Goal: Information Seeking & Learning: Understand process/instructions

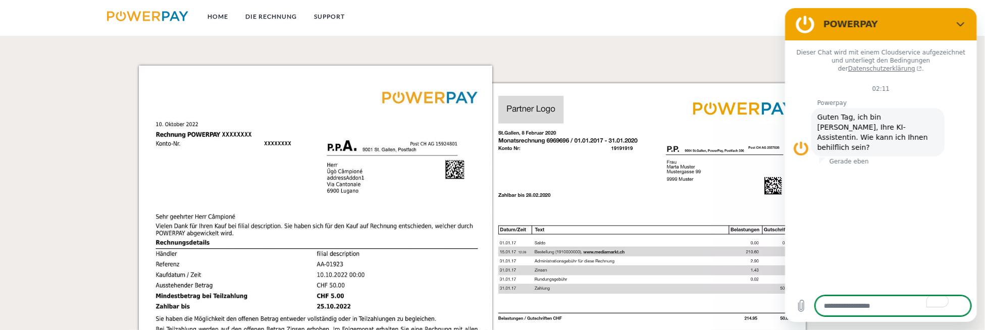
scroll to position [908, 0]
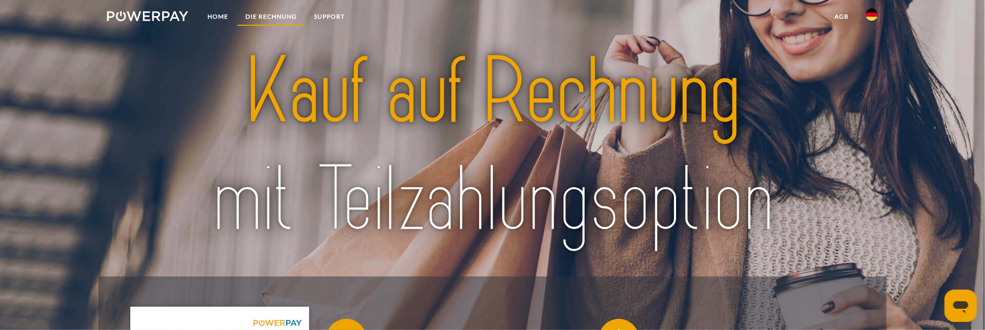
click at [279, 22] on link "DIE RECHNUNG" at bounding box center [271, 17] width 69 height 18
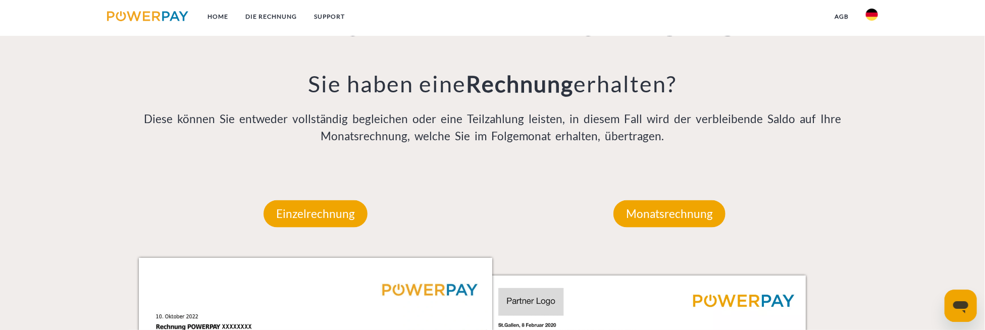
scroll to position [739, 0]
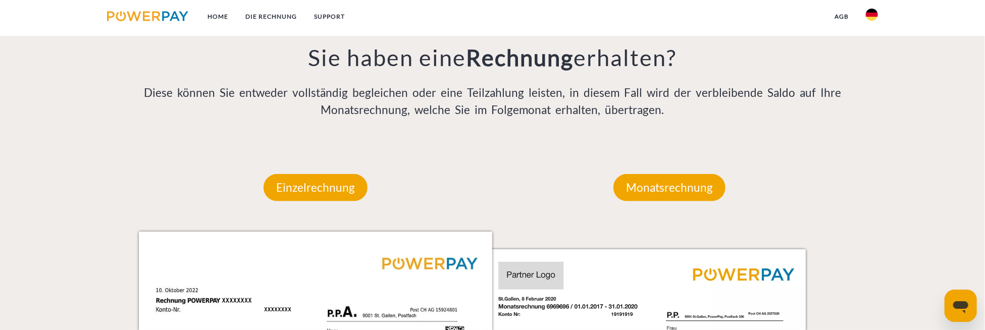
click at [324, 174] on div "Einzelrechnung" at bounding box center [315, 188] width 165 height 88
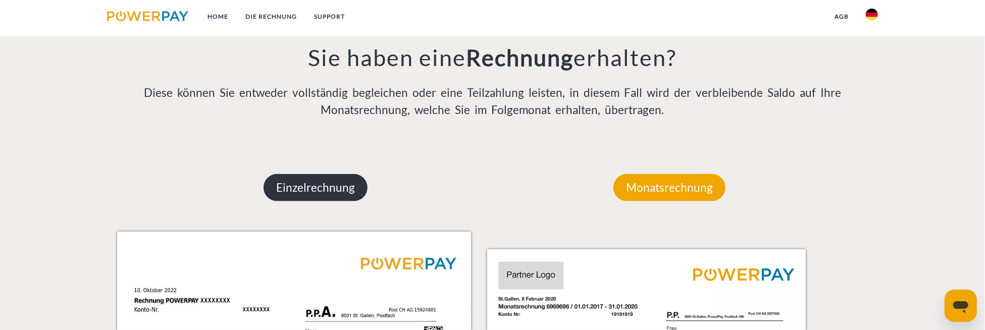
click at [328, 183] on p "Einzelrechnung" at bounding box center [315, 187] width 104 height 27
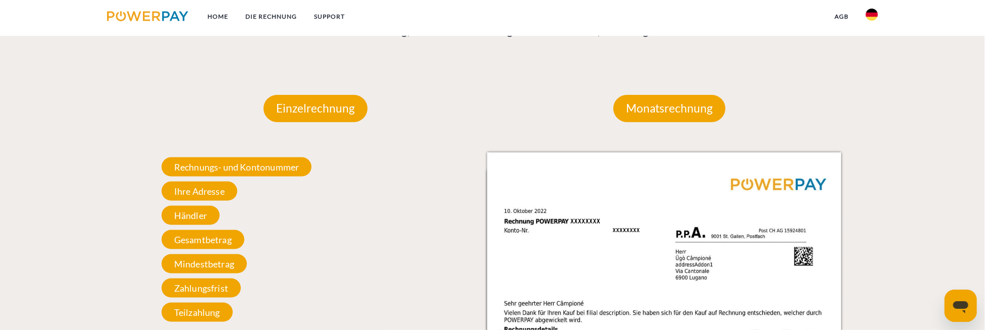
scroll to position [840, 0]
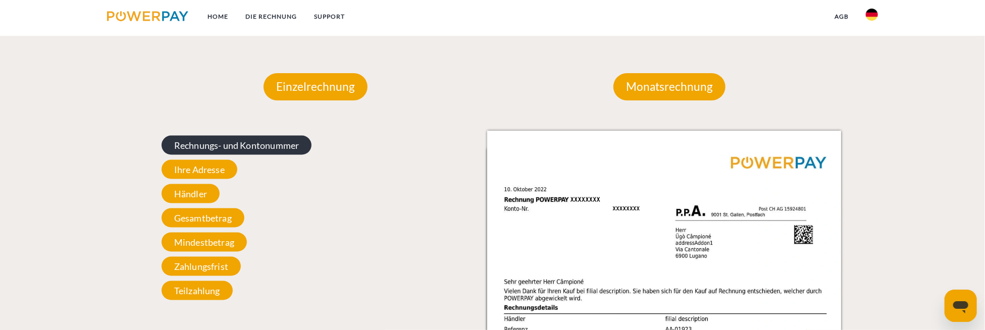
click at [287, 155] on span "Rechnungs- und Kontonummer" at bounding box center [236, 145] width 150 height 19
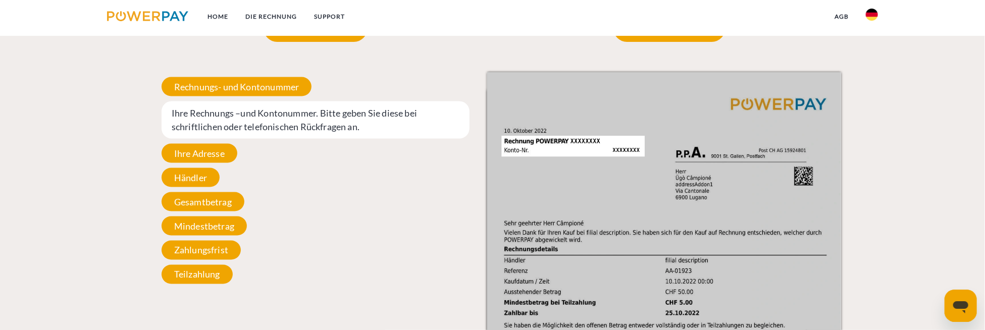
scroll to position [891, 0]
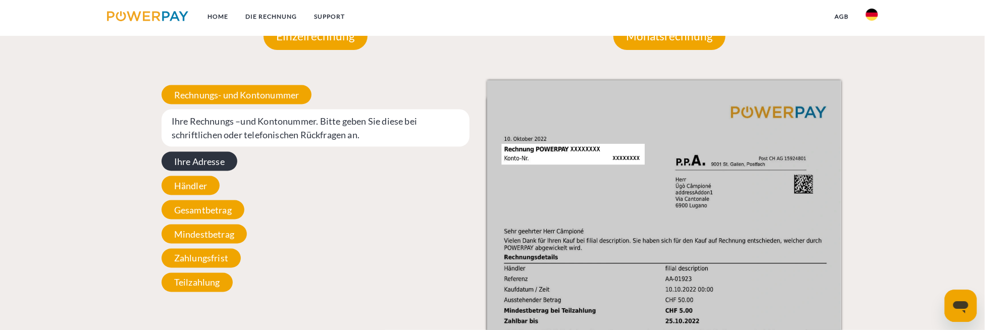
click at [223, 168] on span "Ihre Adresse" at bounding box center [199, 161] width 76 height 19
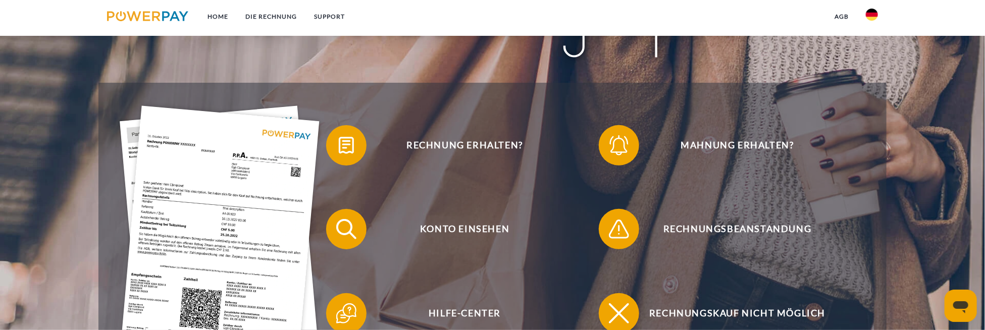
scroll to position [202, 0]
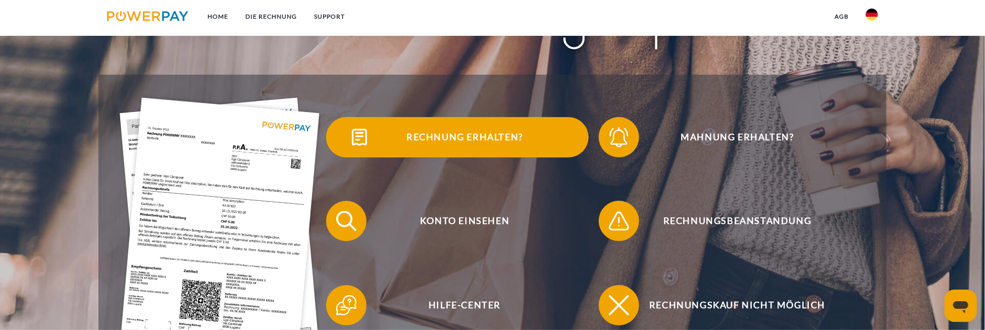
click at [499, 139] on span "Rechnung erhalten?" at bounding box center [464, 137] width 247 height 40
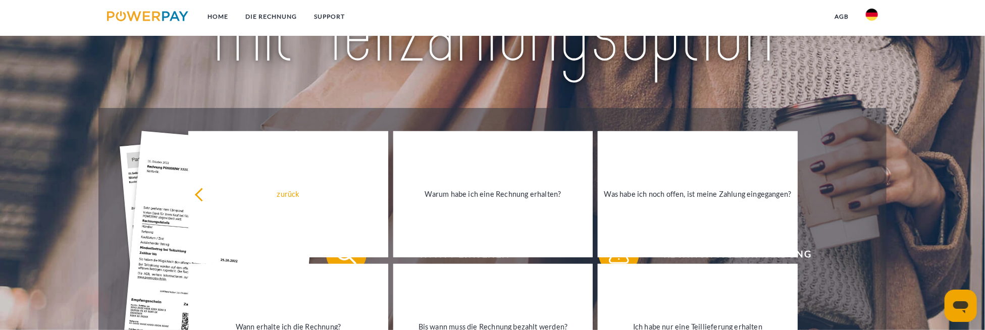
scroll to position [151, 0]
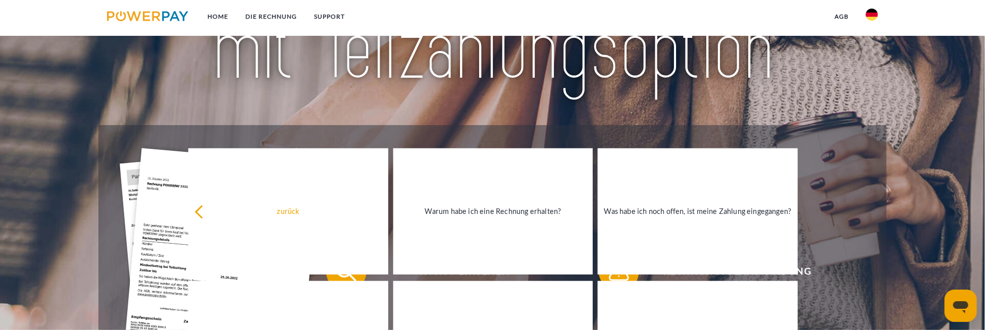
click at [870, 18] on img at bounding box center [872, 15] width 12 height 12
click at [262, 15] on link "DIE RECHNUNG" at bounding box center [271, 17] width 69 height 18
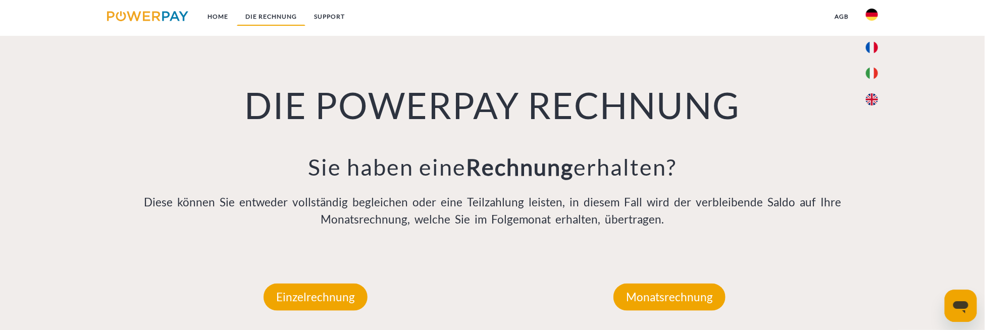
scroll to position [638, 0]
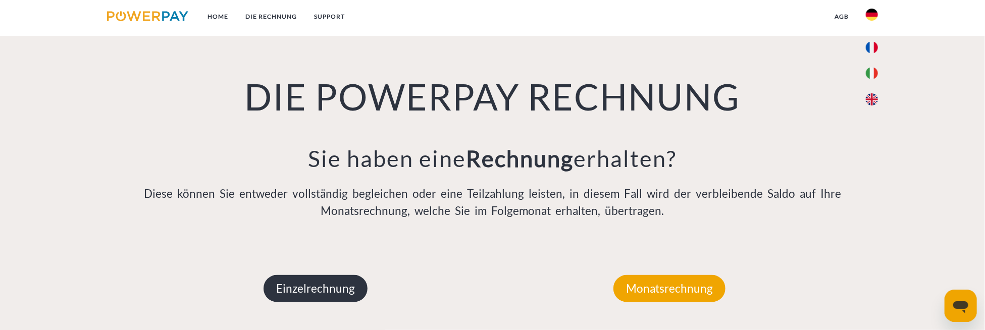
click at [339, 289] on p "Einzelrechnung" at bounding box center [315, 288] width 104 height 27
click at [338, 289] on p "Einzelrechnung" at bounding box center [315, 288] width 104 height 27
click at [320, 286] on p "Einzelrechnung" at bounding box center [315, 288] width 104 height 27
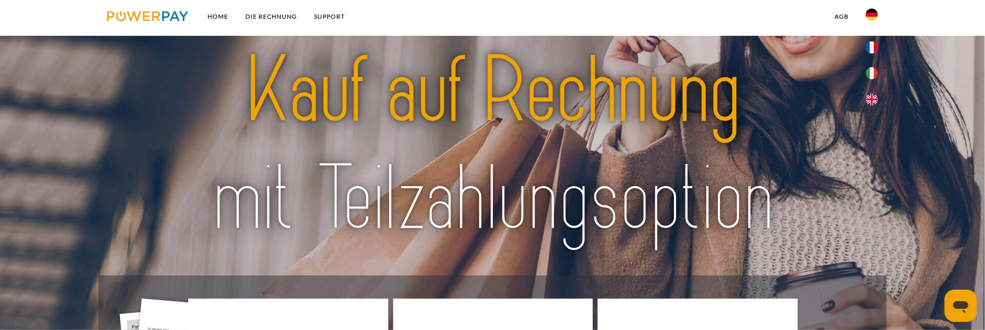
scroll to position [0, 0]
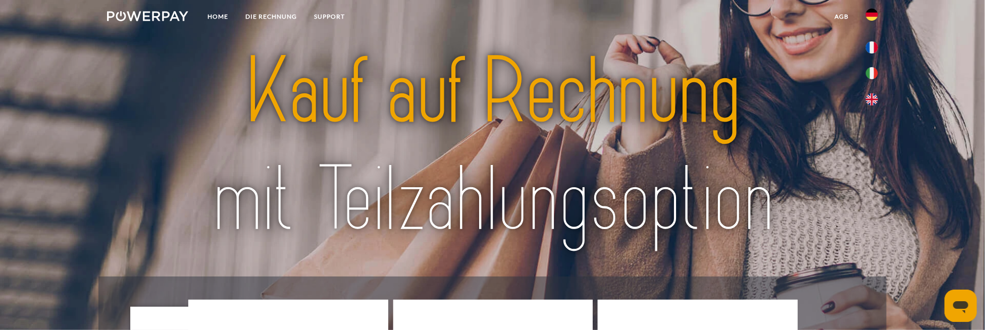
click at [174, 13] on img at bounding box center [147, 16] width 81 height 10
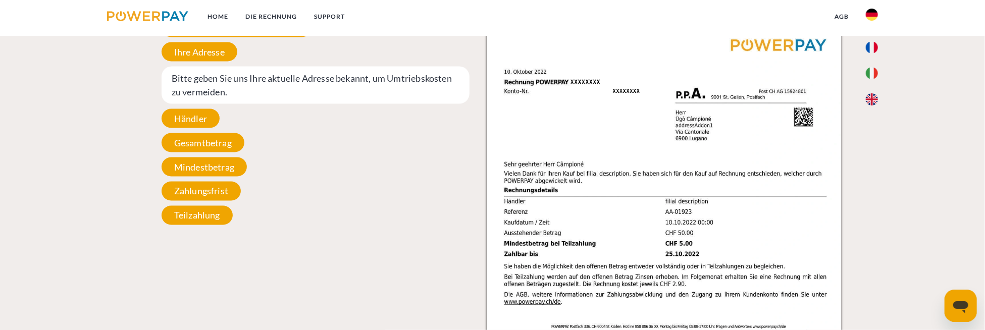
scroll to position [959, 0]
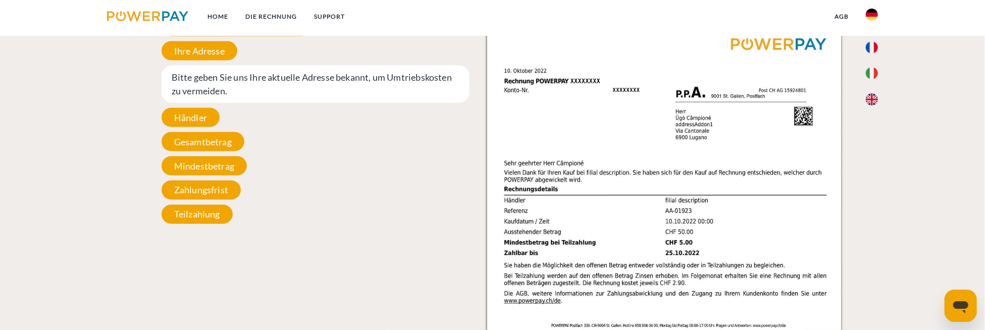
click at [657, 157] on img at bounding box center [664, 262] width 354 height 500
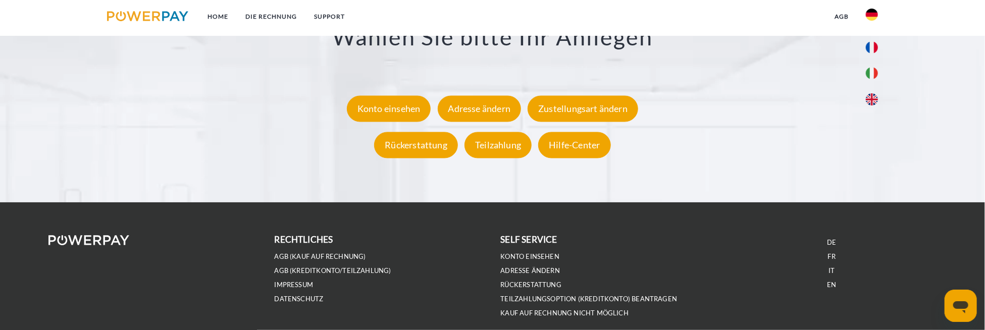
scroll to position [1829, 0]
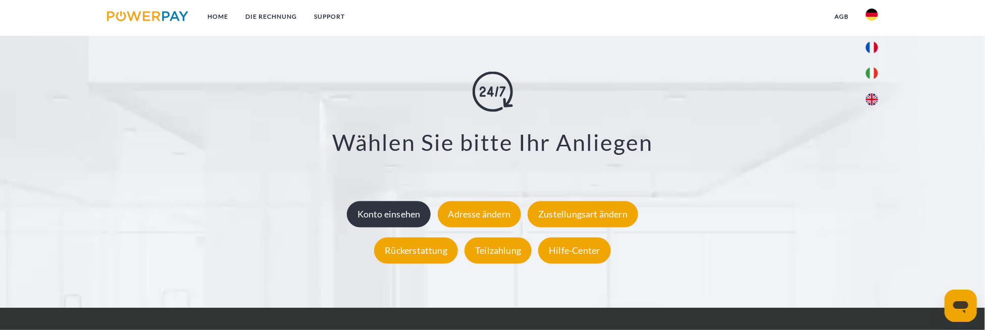
click at [408, 216] on div "Konto einsehen" at bounding box center [389, 214] width 84 height 26
